Goal: Task Accomplishment & Management: Manage account settings

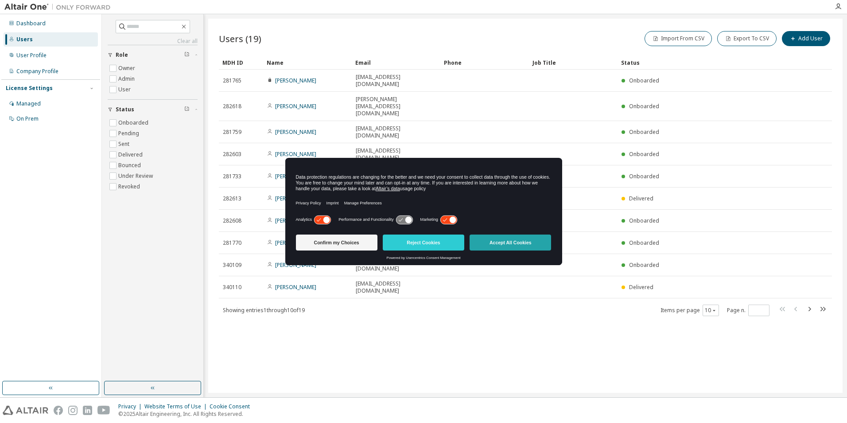
click at [512, 240] on button "Accept All Cookies" at bounding box center [509, 242] width 81 height 16
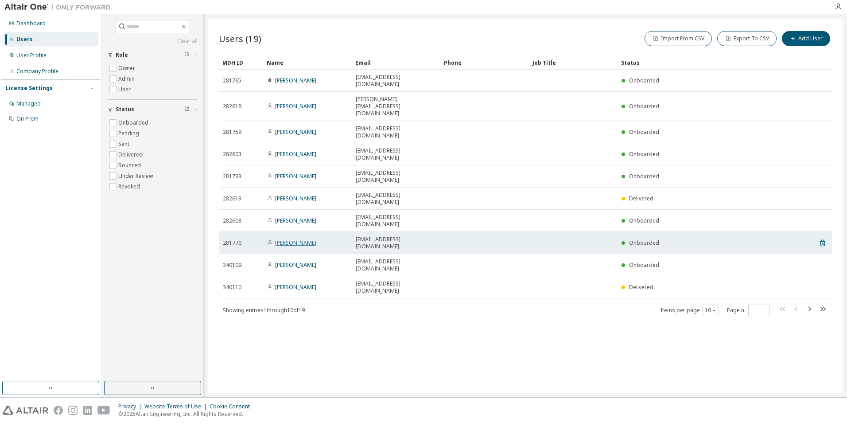
click at [296, 239] on link "[PERSON_NAME]" at bounding box center [295, 243] width 41 height 8
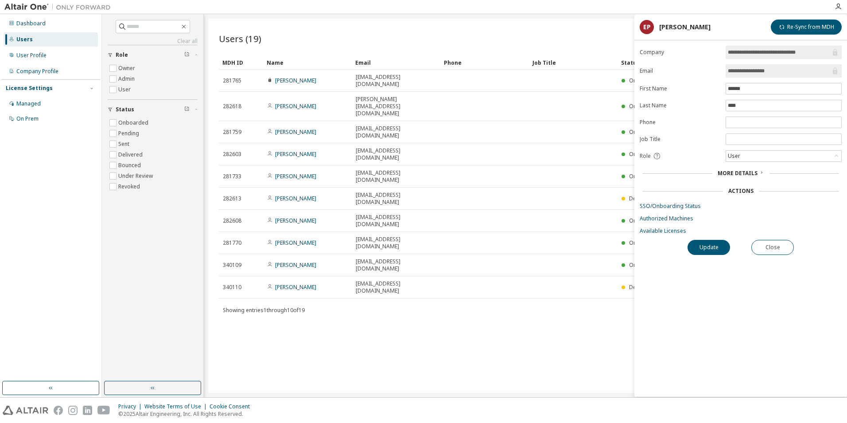
click at [751, 172] on span "More Details" at bounding box center [737, 173] width 40 height 8
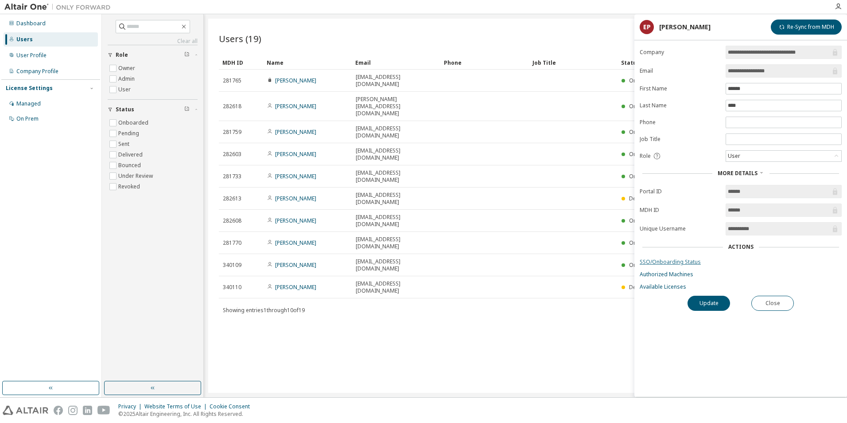
click at [685, 262] on link "SSO/Onboarding Status" at bounding box center [741, 261] width 202 height 7
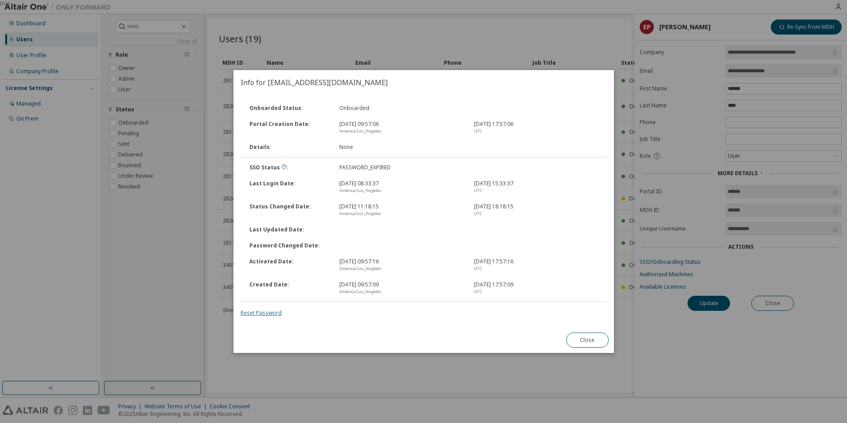
click at [265, 312] on link "Reset Password" at bounding box center [260, 313] width 41 height 8
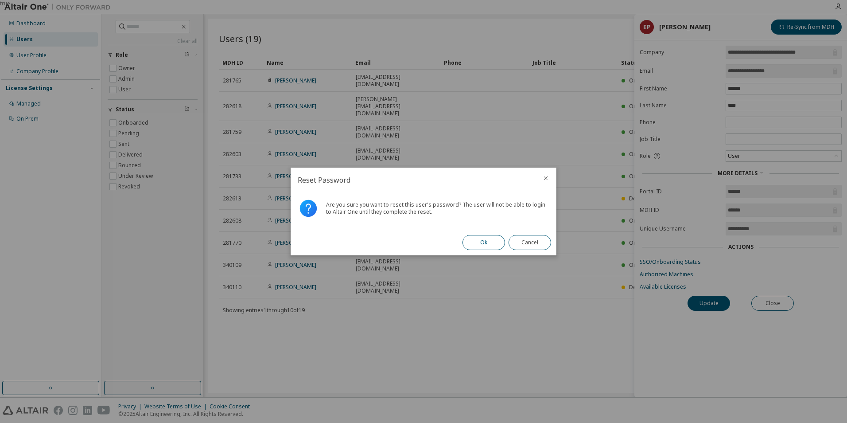
click at [478, 241] on button "Ok" at bounding box center [483, 242] width 43 height 15
click at [533, 245] on button "Close" at bounding box center [529, 242] width 43 height 15
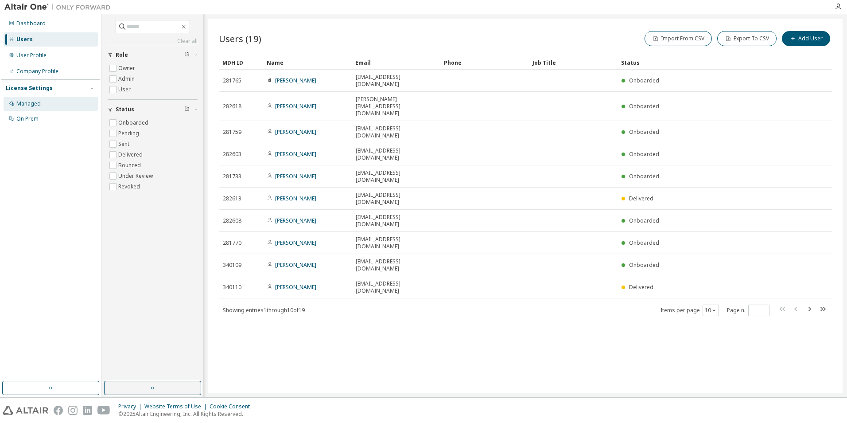
click at [26, 106] on div "Managed" at bounding box center [28, 103] width 24 height 7
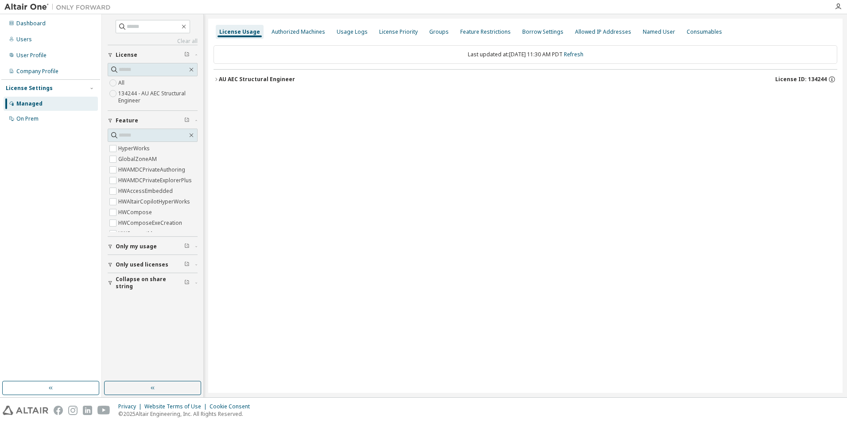
click at [141, 243] on span "Only my usage" at bounding box center [136, 246] width 41 height 7
click at [129, 99] on label "134244 - AU AEC Structural Engineer" at bounding box center [157, 97] width 79 height 18
click at [265, 82] on div "AU AEC Structural Engineer" at bounding box center [257, 79] width 76 height 7
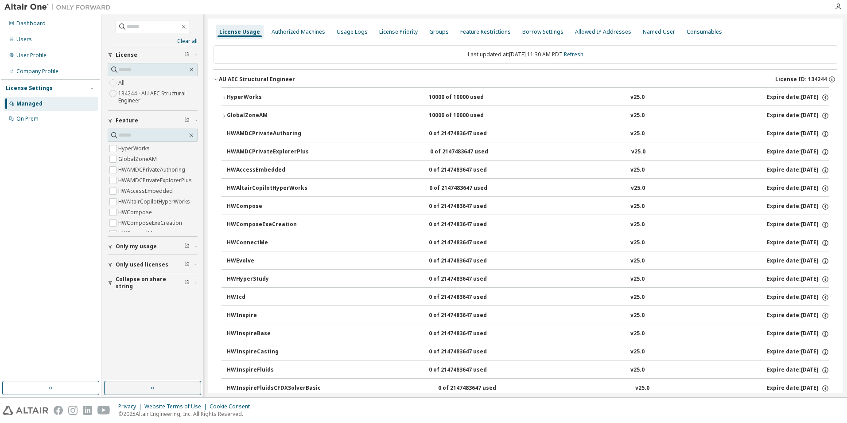
click at [341, 114] on div "GlobalZoneAM 10000 of 10000 used v25.0 Expire date: [DATE]" at bounding box center [528, 116] width 602 height 8
